Goal: Information Seeking & Learning: Learn about a topic

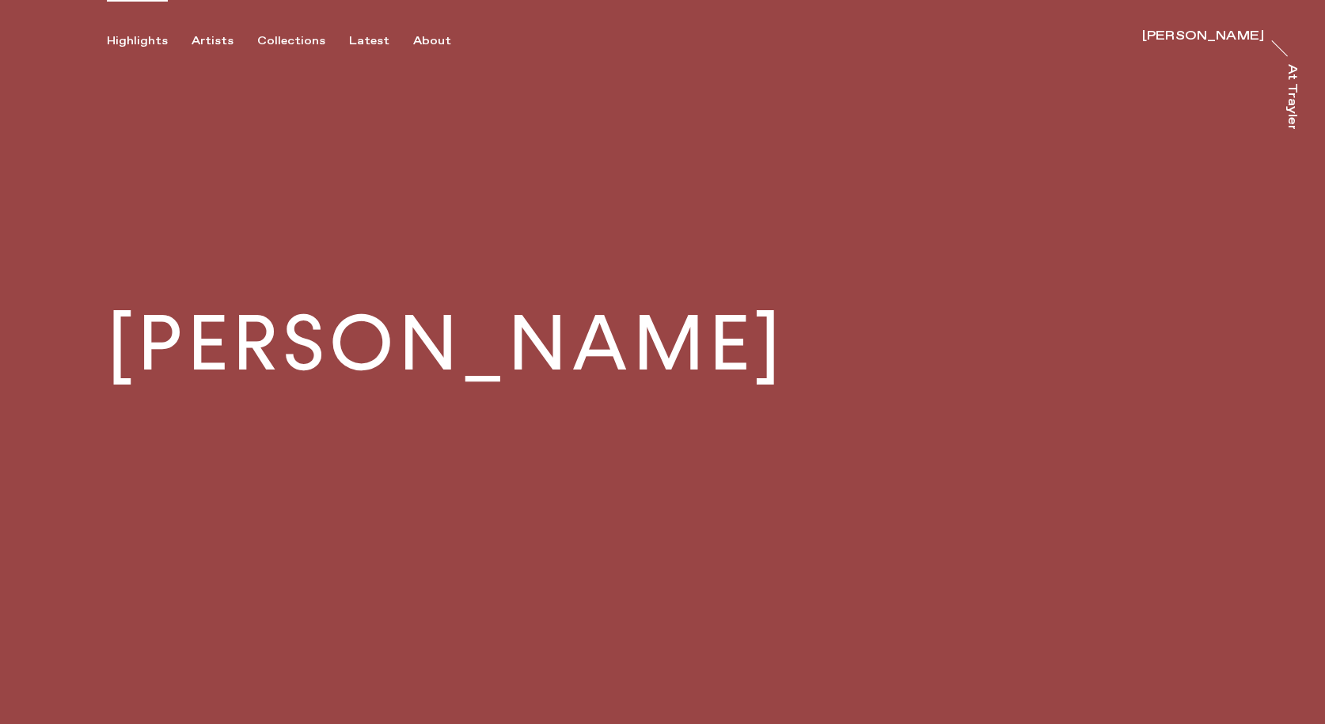
click at [135, 34] on div "Highlights" at bounding box center [137, 41] width 61 height 14
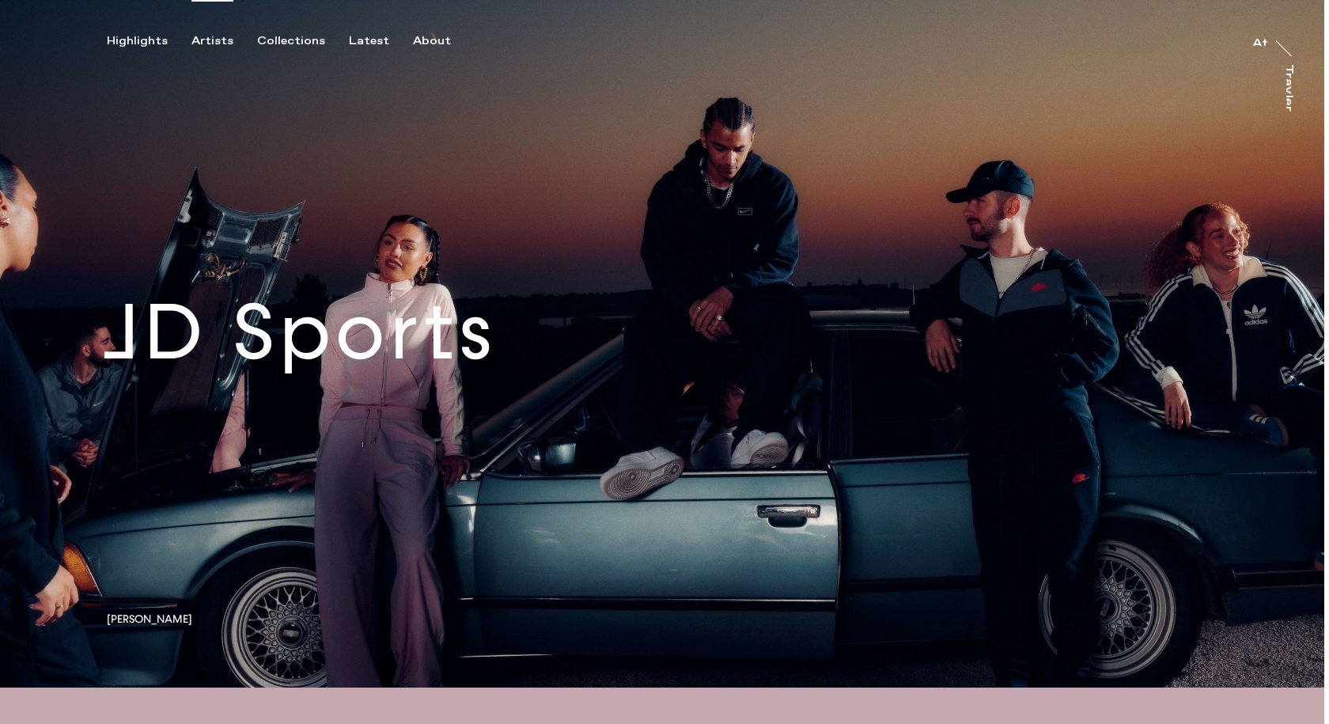
click at [202, 44] on div "Artists" at bounding box center [212, 41] width 42 height 14
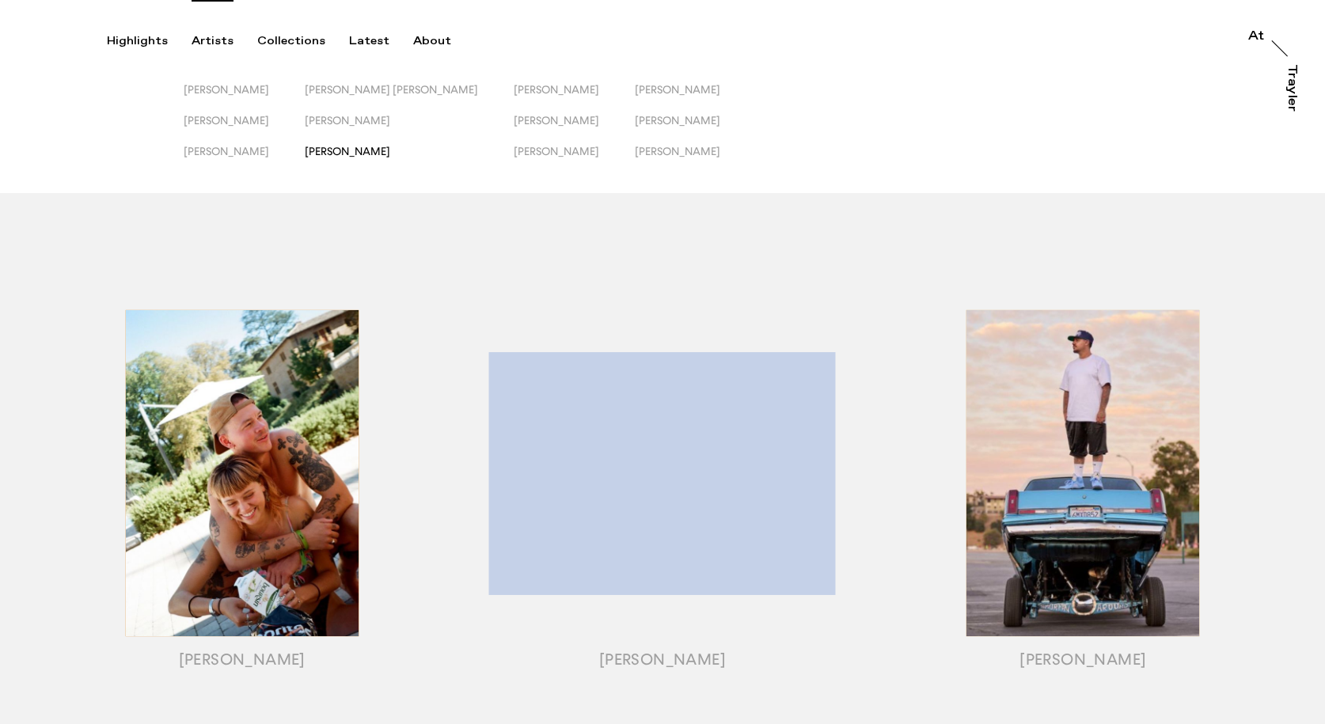
click at [377, 155] on span "[PERSON_NAME]" at bounding box center [347, 151] width 85 height 13
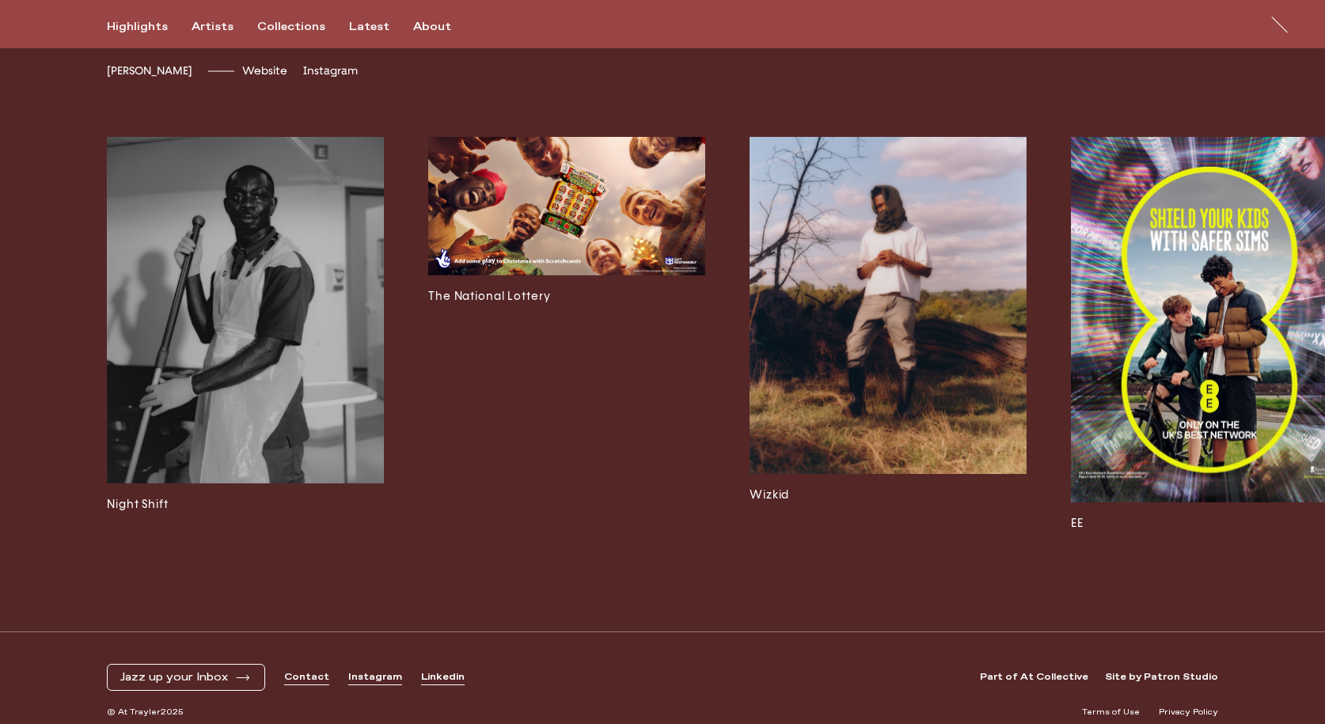
scroll to position [4348, 0]
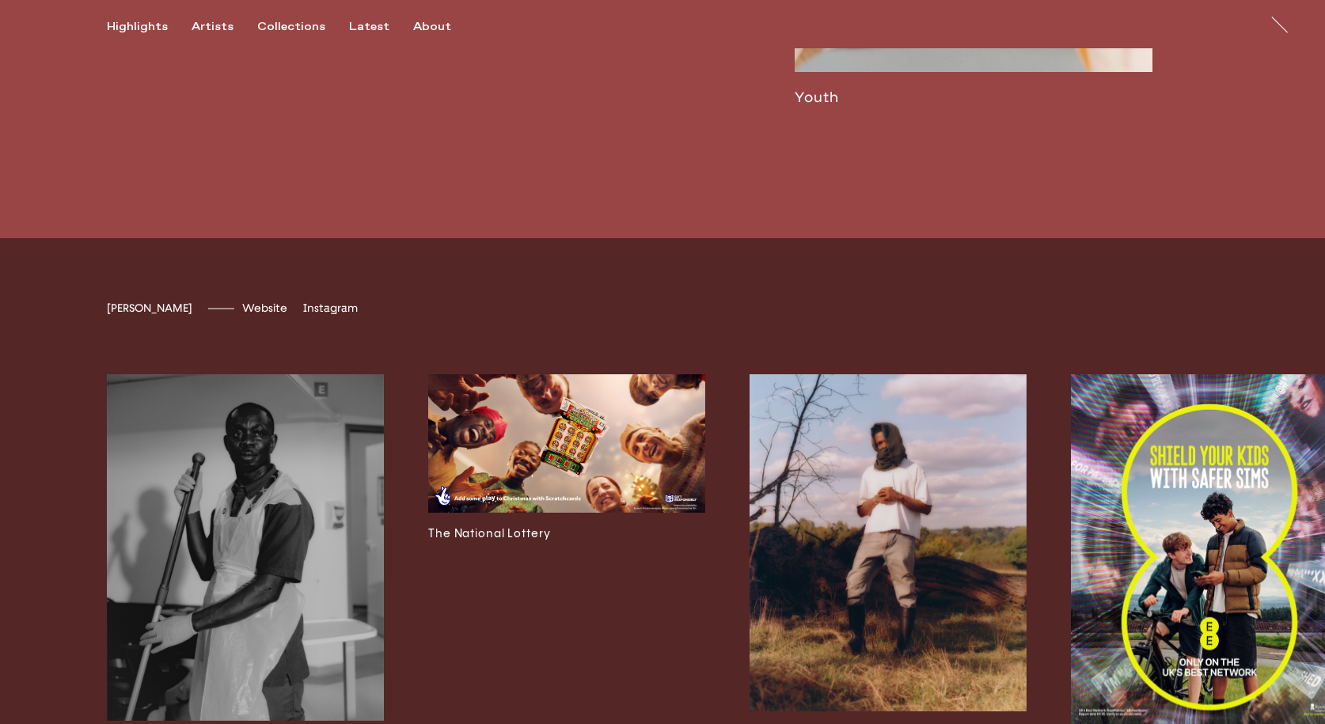
click at [530, 472] on img at bounding box center [566, 443] width 277 height 138
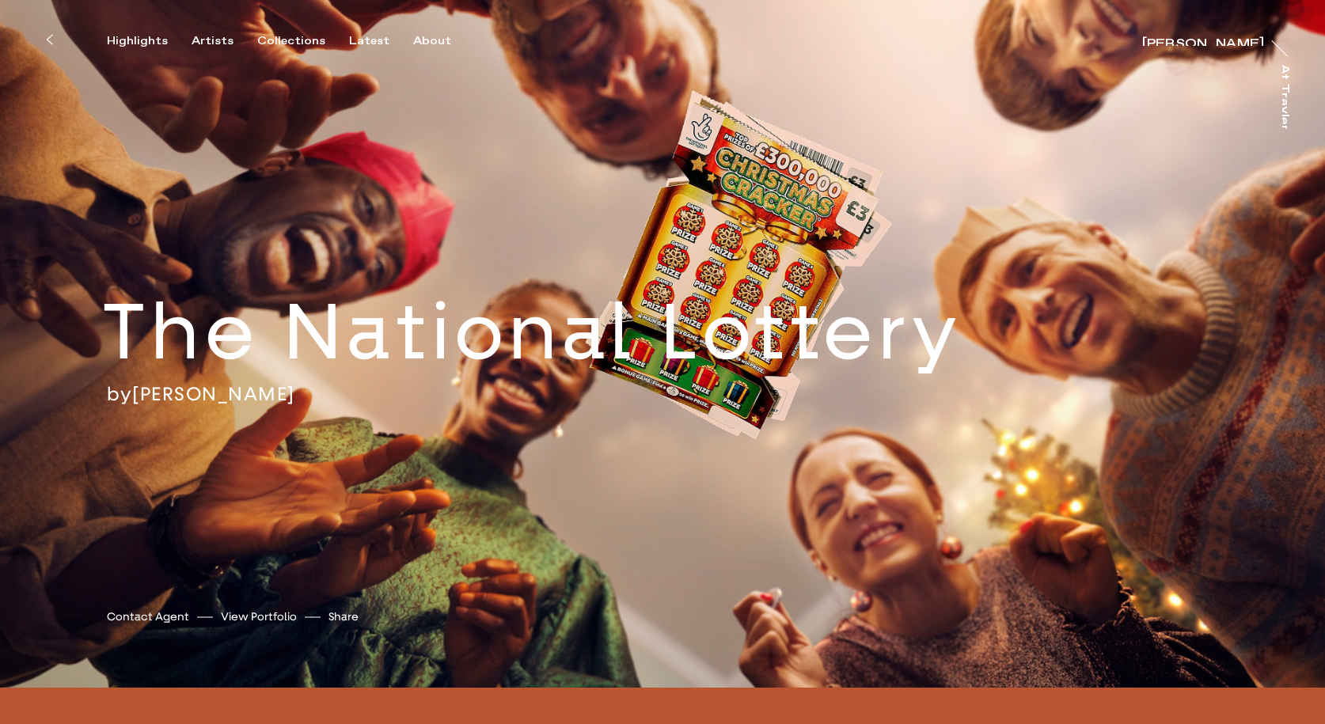
scroll to position [237, 0]
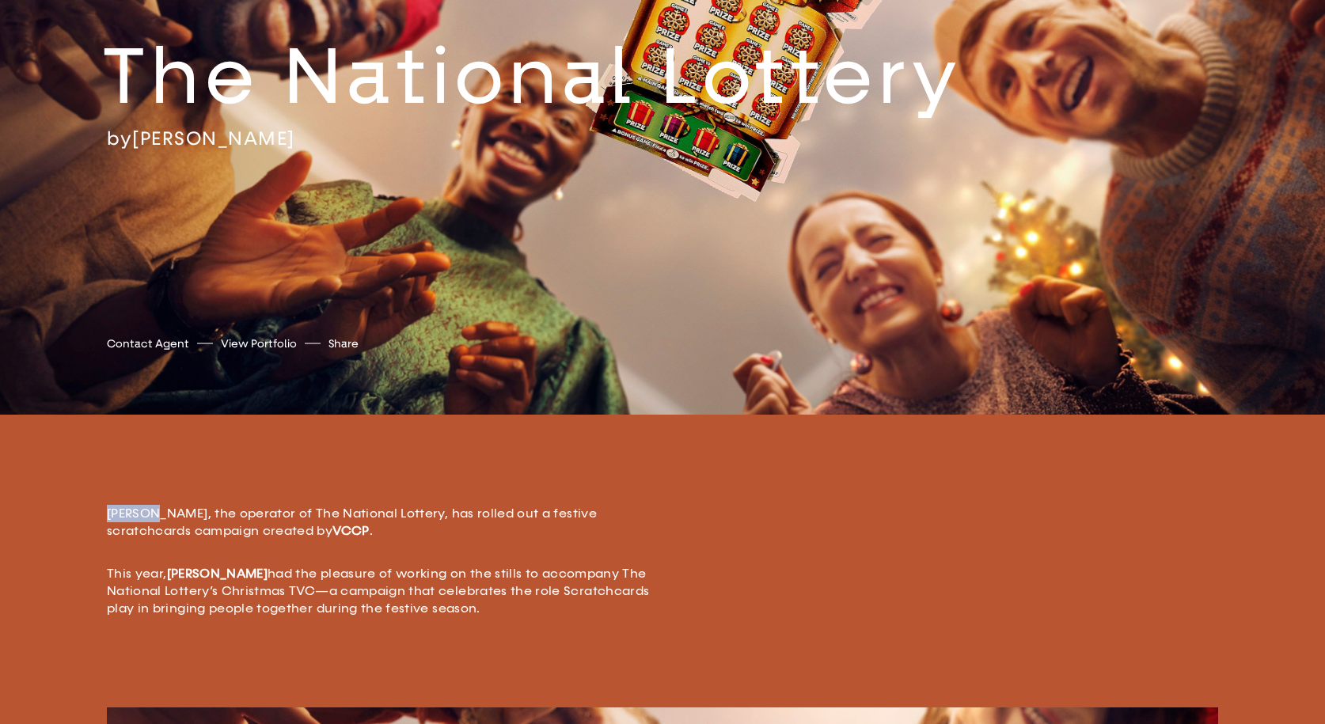
drag, startPoint x: 96, startPoint y: 512, endPoint x: 186, endPoint y: 511, distance: 90.2
click at [178, 511] on div "Allwyn, the operator of The National Lottery, has rolled out a festive scratchc…" at bounding box center [662, 578] width 1325 height 256
click at [71, 516] on div "Allwyn, the operator of The National Lottery, has rolled out a festive scratchc…" at bounding box center [662, 578] width 1325 height 256
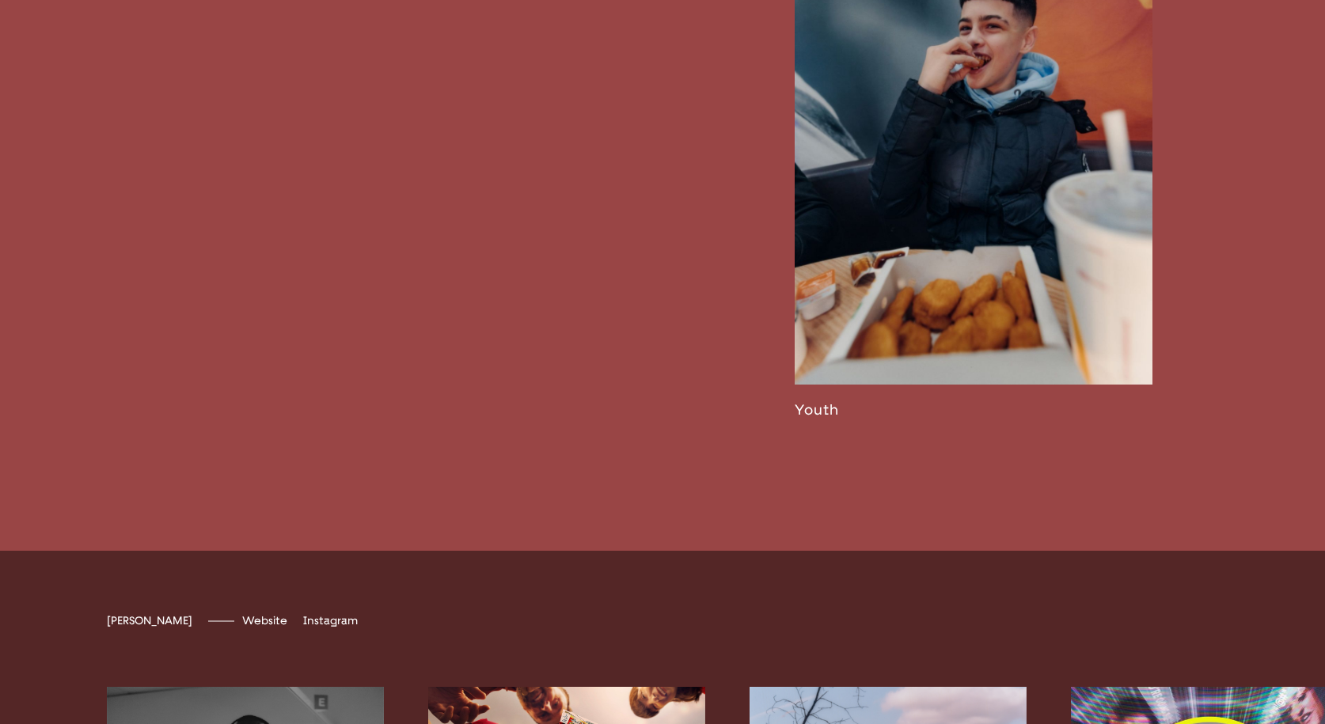
scroll to position [4664, 0]
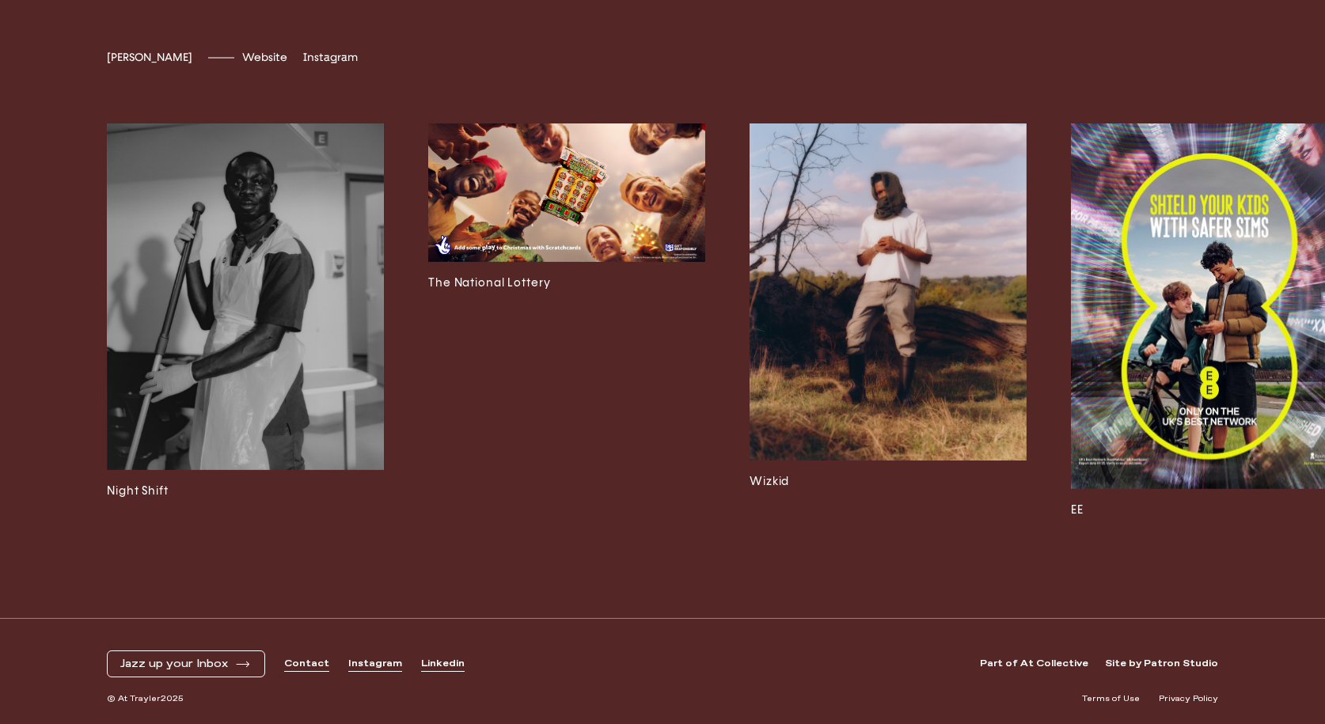
click at [1180, 320] on img at bounding box center [1209, 306] width 277 height 366
